Goal: Transaction & Acquisition: Download file/media

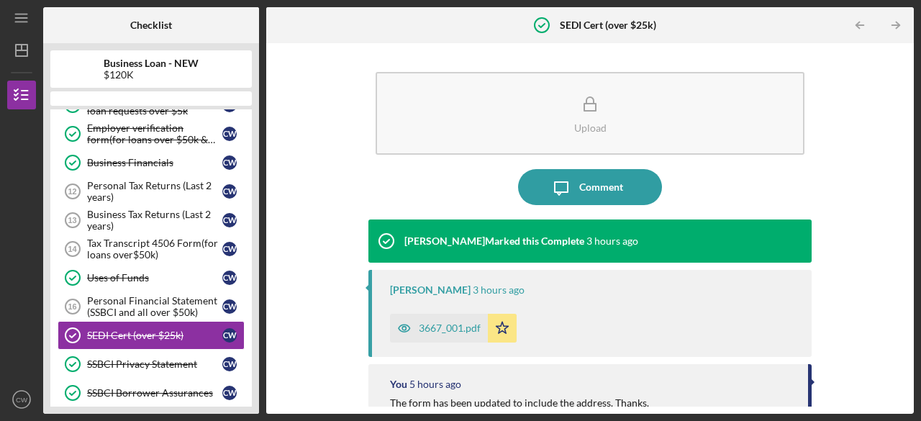
scroll to position [242, 0]
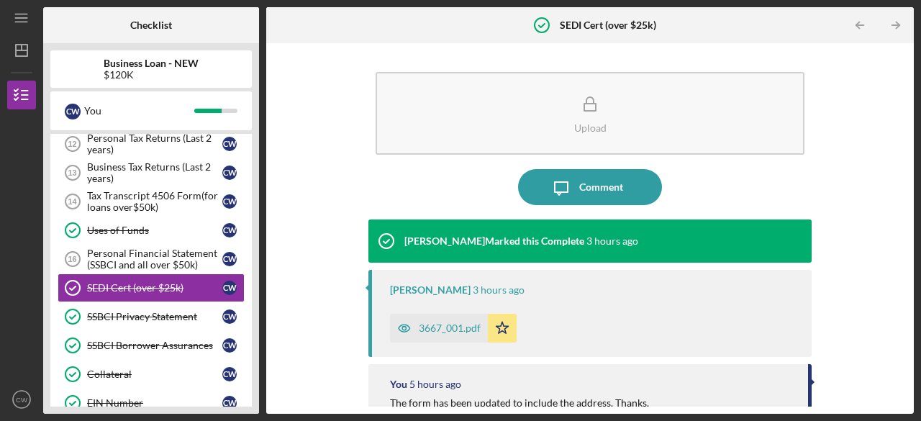
drag, startPoint x: 896, startPoint y: 162, endPoint x: 898, endPoint y: 217, distance: 55.4
drag, startPoint x: 898, startPoint y: 217, endPoint x: 338, endPoint y: 40, distance: 587.2
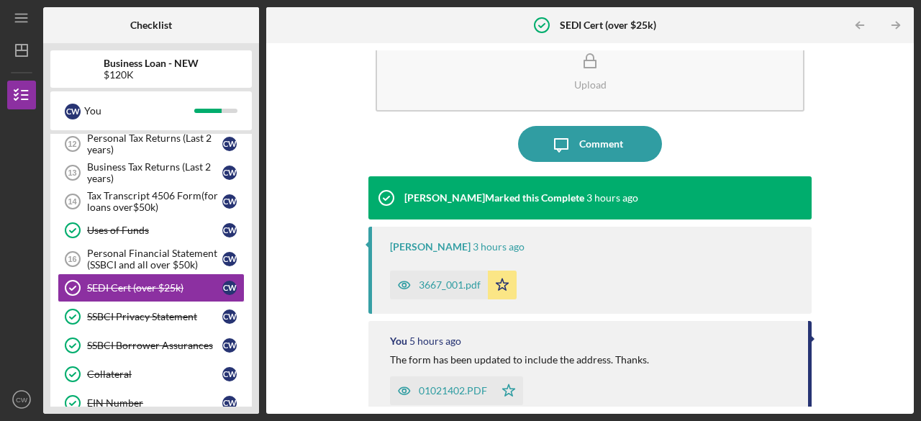
scroll to position [36, 0]
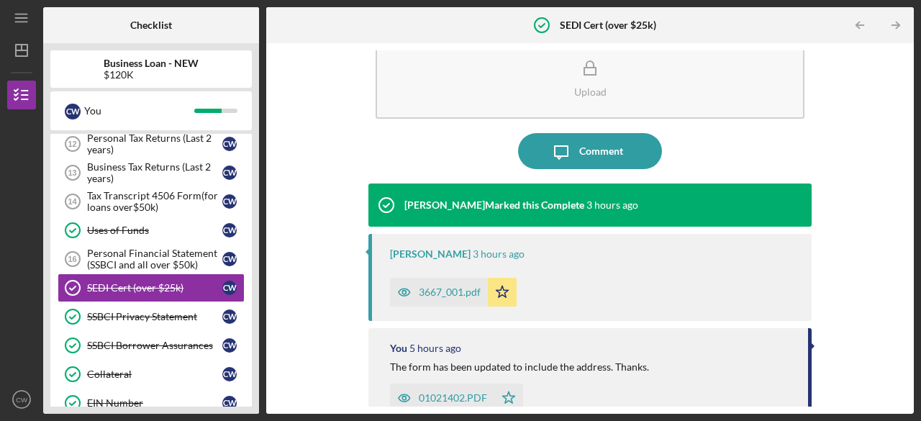
click at [8, 225] on div at bounding box center [21, 178] width 29 height 138
click at [99, 8] on div at bounding box center [79, 25] width 72 height 36
drag, startPoint x: 907, startPoint y: 254, endPoint x: 920, endPoint y: 340, distance: 87.3
click at [920, 340] on div "Icon/Menu SEDI Cert (over $25k) SEDI Cert (over $25k) Checklist Business Loan -…" at bounding box center [460, 210] width 921 height 421
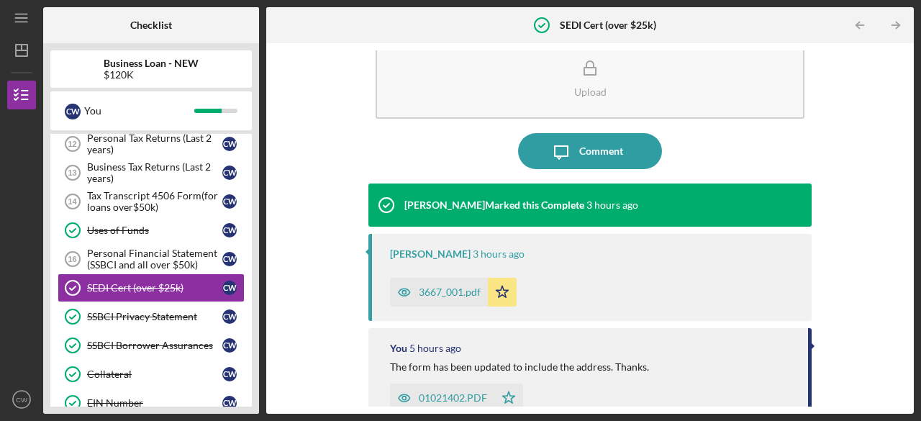
drag, startPoint x: 12, startPoint y: 229, endPoint x: 784, endPoint y: 14, distance: 801.3
click at [784, 14] on div "Icon/Table Pagination Arrow Icon/Table Pagination Arrow" at bounding box center [806, 25] width 216 height 36
click at [114, 27] on div "Checklist" at bounding box center [151, 25] width 216 height 36
click at [116, 304] on link "SSBCI Privacy Statement SSBCI Privacy Statement C W" at bounding box center [151, 316] width 187 height 29
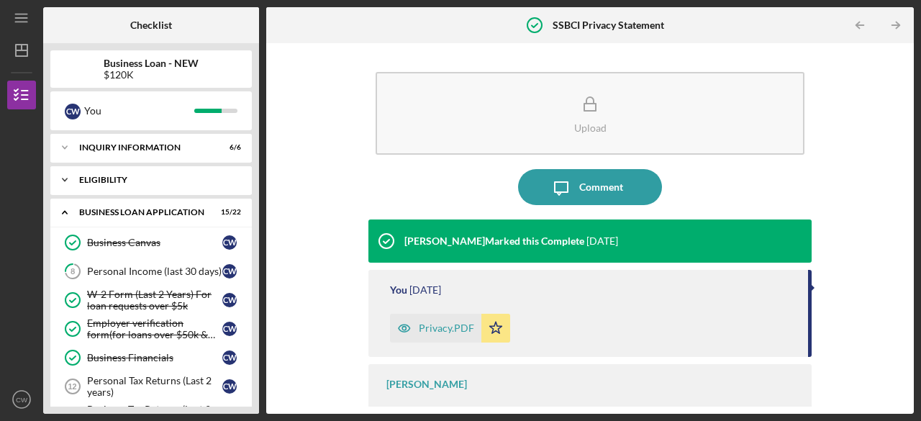
click at [104, 183] on div "ELIGIBILITY" at bounding box center [156, 180] width 155 height 9
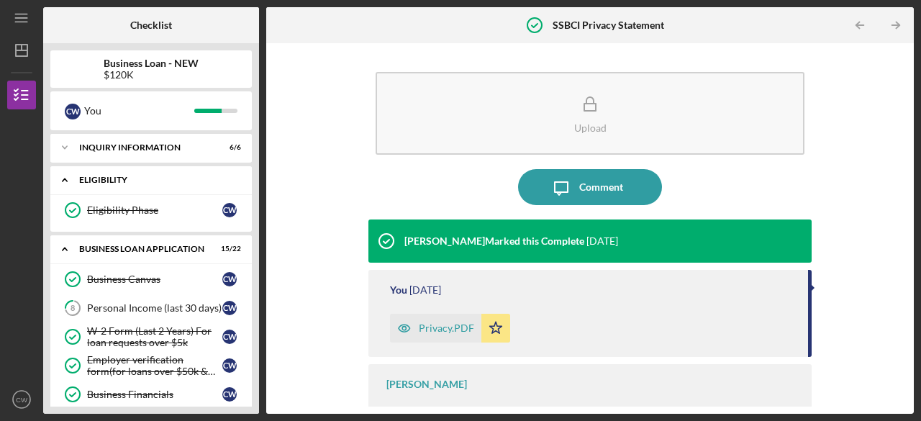
click at [104, 183] on div "ELIGIBILITY" at bounding box center [156, 180] width 155 height 9
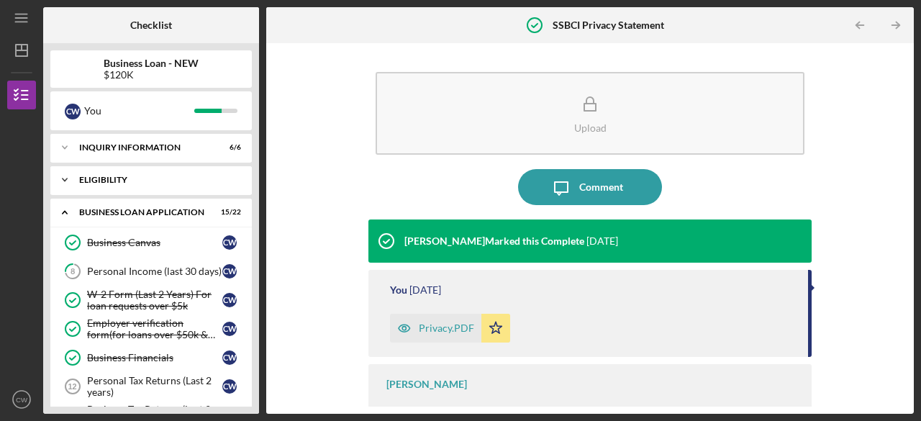
click at [98, 169] on div "Icon/Expander ELIGIBILITY 1 / 1" at bounding box center [150, 179] width 201 height 29
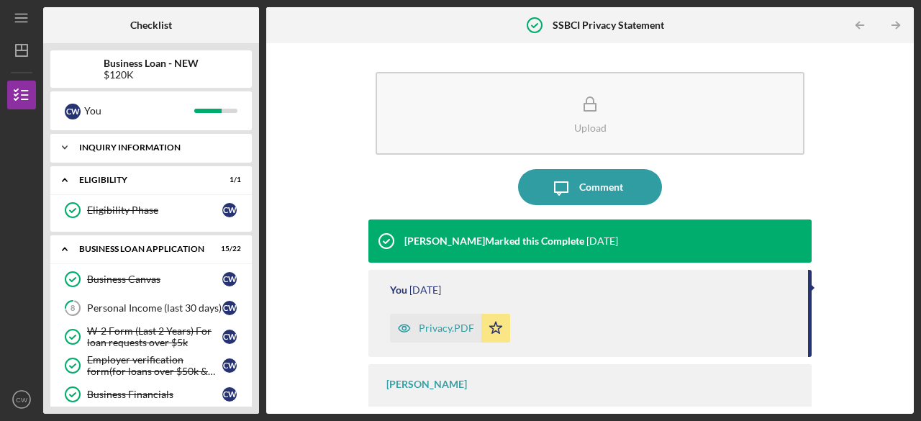
click at [77, 148] on icon "Icon/Expander" at bounding box center [64, 147] width 29 height 29
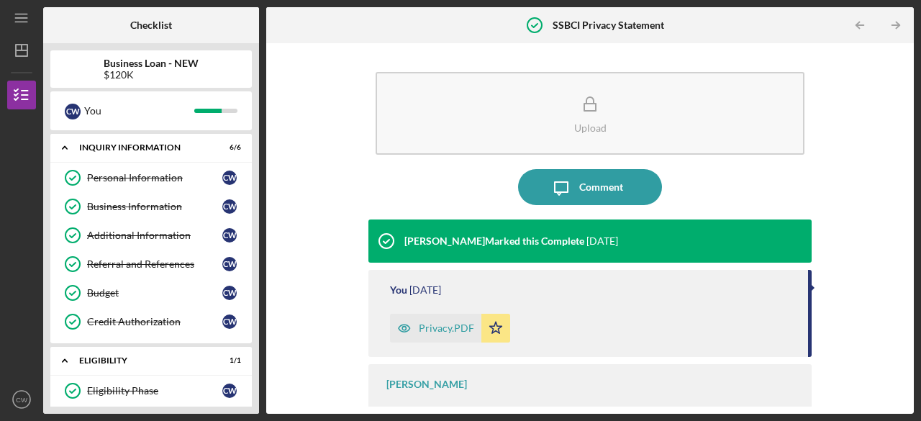
click at [19, 260] on div at bounding box center [21, 316] width 29 height 138
click at [197, 15] on div at bounding box center [223, 25] width 72 height 36
drag, startPoint x: 23, startPoint y: 223, endPoint x: 195, endPoint y: 25, distance: 262.1
click at [195, 25] on div at bounding box center [223, 25] width 72 height 36
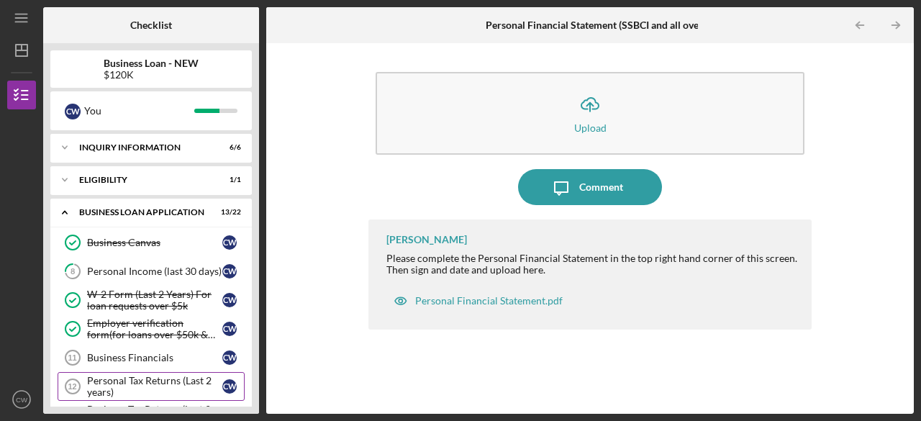
scroll to position [115, 0]
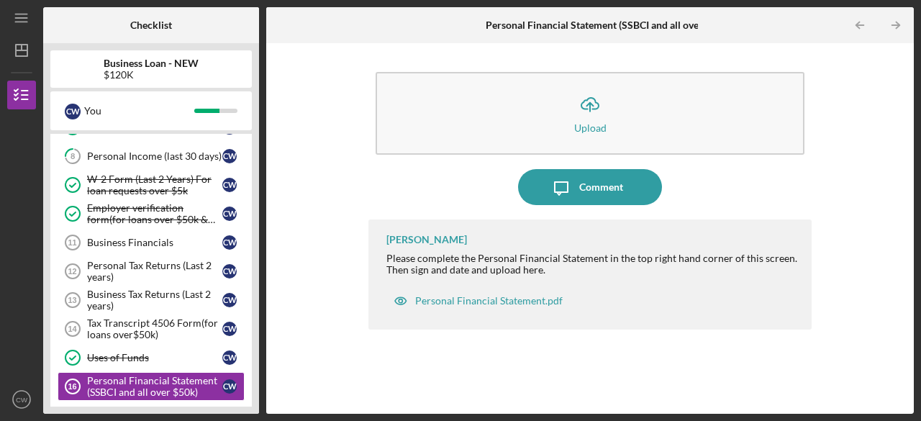
click at [7, 201] on div at bounding box center [21, 178] width 29 height 138
click at [124, 375] on div "Personal Financial Statement (SSBCI and all over $50k)" at bounding box center [154, 386] width 135 height 23
click at [156, 386] on div "Personal Financial Statement (SSBCI and all over $50k)" at bounding box center [154, 386] width 135 height 23
click at [203, 381] on div "Personal Financial Statement (SSBCI and all over $50k)" at bounding box center [154, 386] width 135 height 23
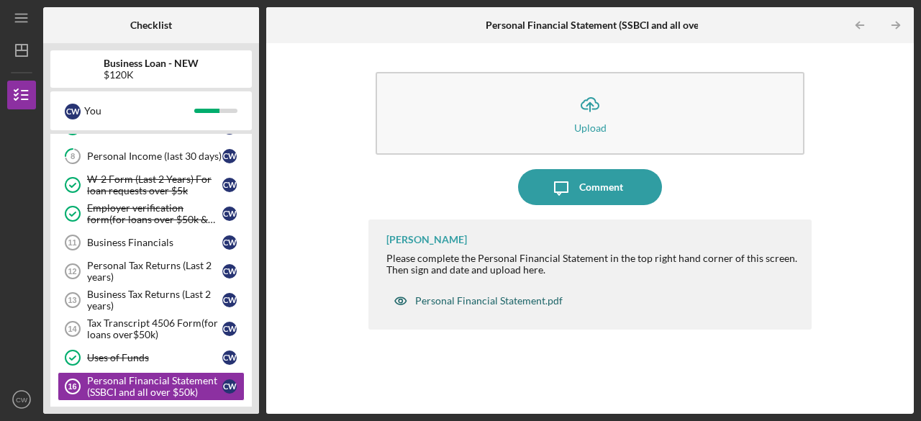
click at [493, 296] on div "Personal Financial Statement.pdf" at bounding box center [488, 301] width 147 height 12
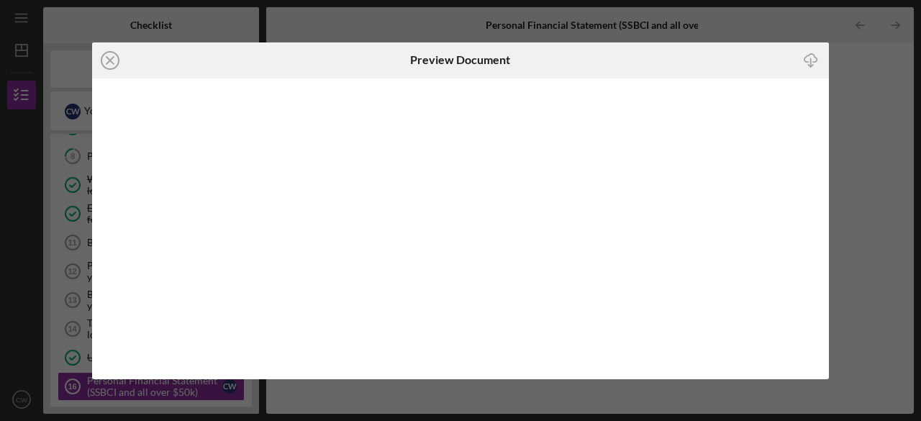
click at [811, 65] on polyline "button" at bounding box center [810, 65] width 5 height 2
